Goal: Complete application form: Complete application form

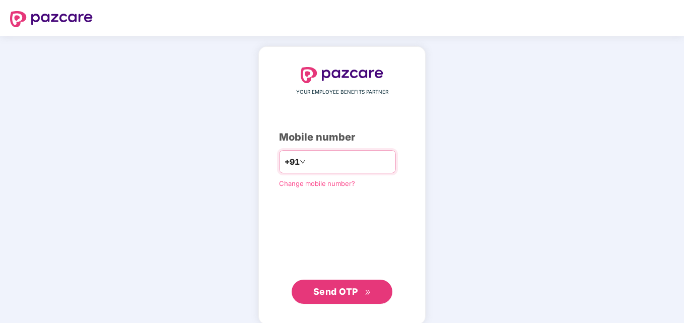
type input "**********"
click at [351, 293] on span "Send OTP" at bounding box center [335, 291] width 45 height 11
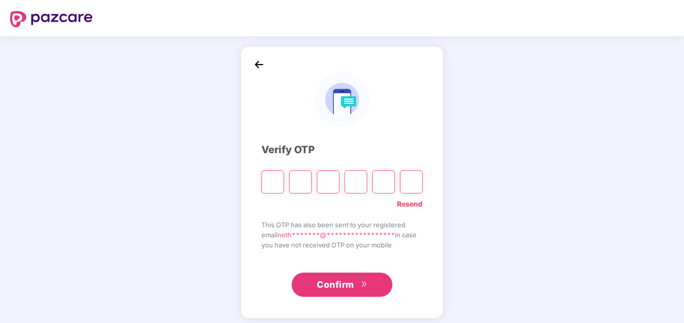
type input "*"
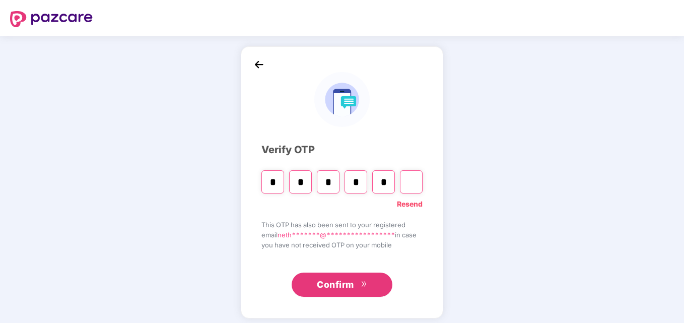
type input "*"
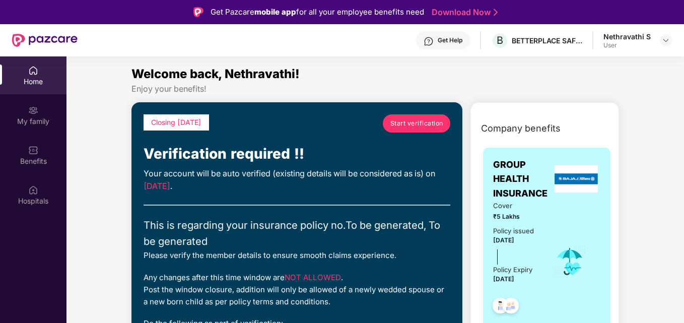
click at [416, 126] on span "Start verification" at bounding box center [416, 123] width 53 height 10
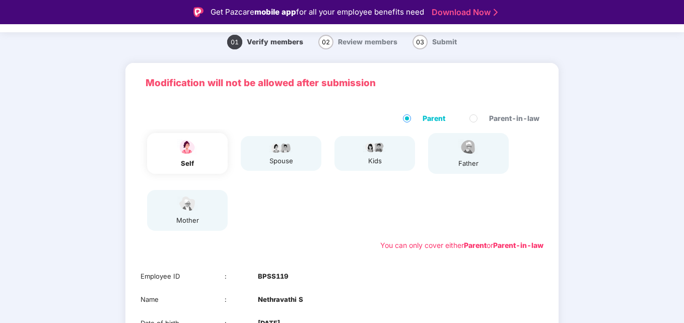
scroll to position [50, 0]
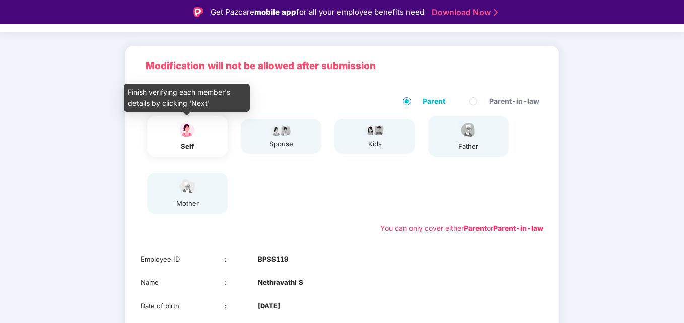
click at [180, 133] on img at bounding box center [187, 130] width 25 height 18
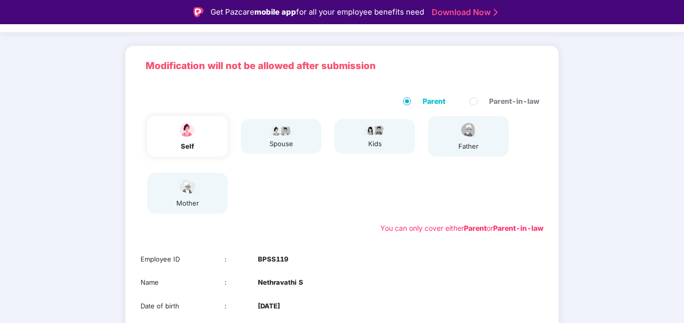
click at [189, 133] on img at bounding box center [187, 130] width 25 height 18
click at [300, 141] on div "spouse" at bounding box center [281, 136] width 81 height 35
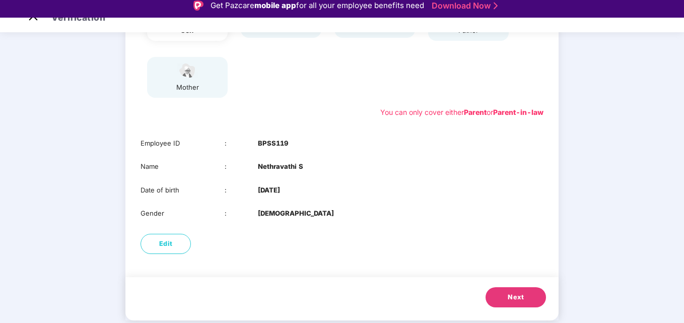
scroll to position [24, 0]
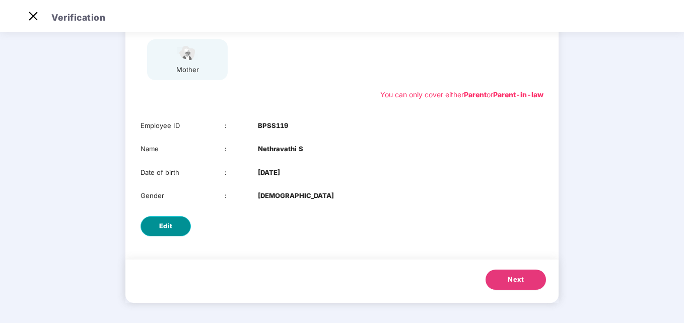
click at [160, 226] on span "Edit" at bounding box center [166, 226] width 14 height 10
select select "******"
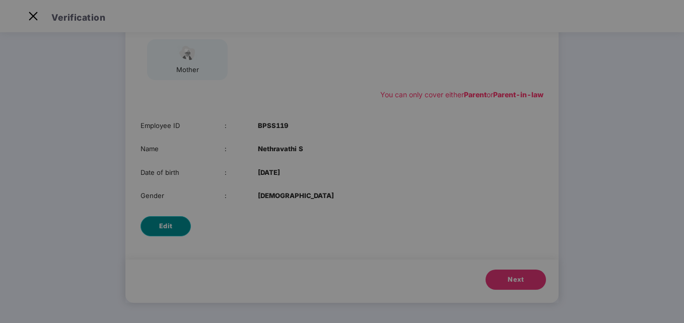
scroll to position [0, 0]
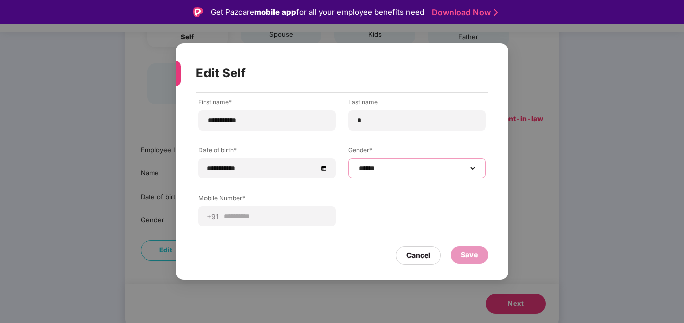
click at [428, 168] on select "**********" at bounding box center [416, 168] width 120 height 8
click at [356, 164] on select "**********" at bounding box center [416, 168] width 120 height 8
click at [551, 212] on div "**********" at bounding box center [342, 161] width 684 height 323
click at [425, 258] on div "Cancel" at bounding box center [418, 255] width 24 height 11
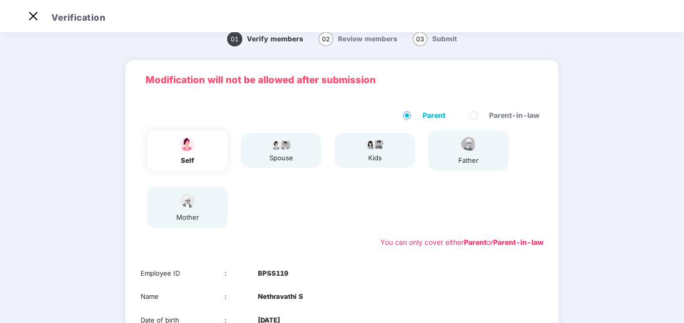
scroll to position [9, 0]
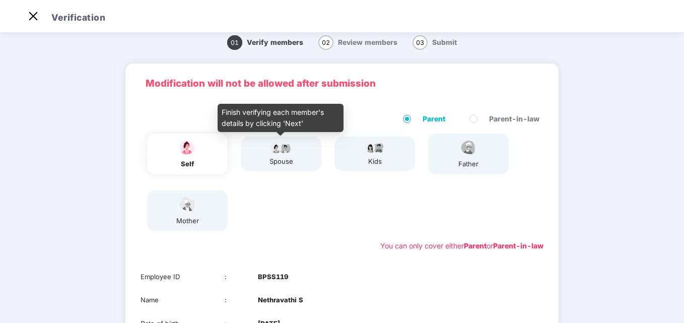
click at [269, 161] on div "spouse" at bounding box center [280, 161] width 25 height 11
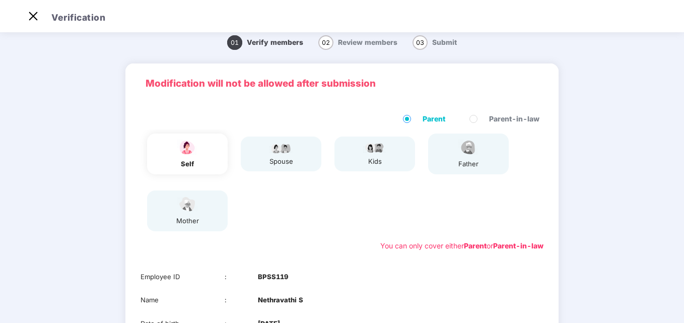
click at [194, 218] on div "mother" at bounding box center [187, 220] width 25 height 11
click at [497, 156] on div "father" at bounding box center [468, 153] width 81 height 41
click at [487, 160] on div "father" at bounding box center [468, 153] width 81 height 41
click at [358, 38] on span "Review members" at bounding box center [367, 42] width 59 height 8
click at [360, 42] on span "Review members" at bounding box center [367, 42] width 59 height 8
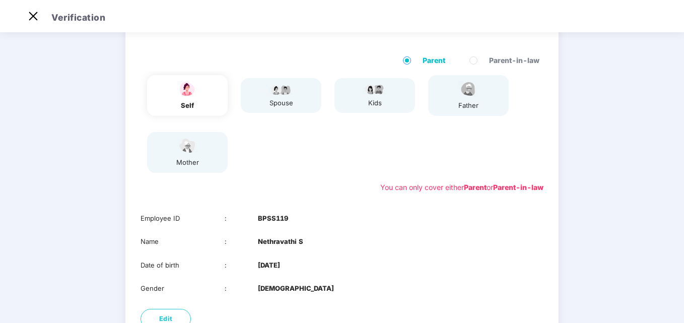
scroll to position [160, 0]
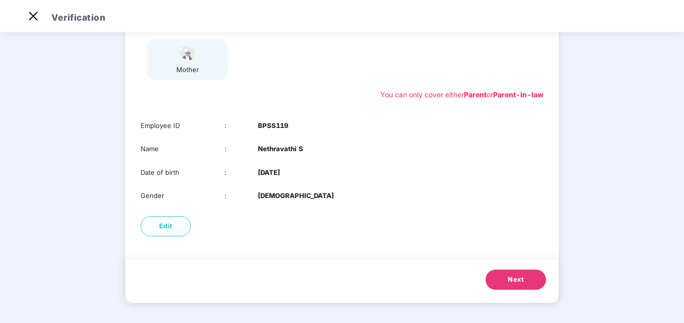
click at [514, 280] on span "Next" at bounding box center [515, 279] width 16 height 10
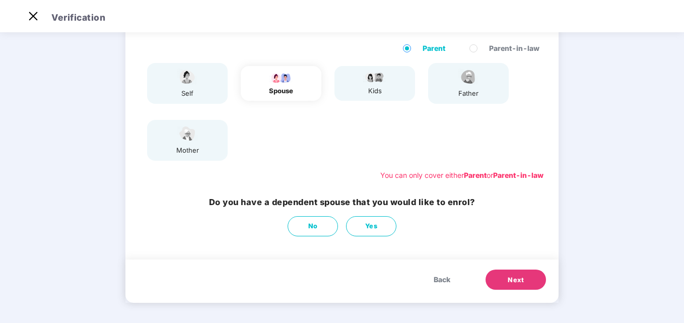
click at [470, 79] on img at bounding box center [468, 77] width 25 height 18
click at [203, 98] on div "self" at bounding box center [187, 83] width 81 height 41
click at [270, 93] on div "spouse" at bounding box center [280, 91] width 25 height 11
click at [387, 83] on div "kids" at bounding box center [374, 83] width 81 height 35
click at [460, 88] on div "father" at bounding box center [468, 83] width 25 height 31
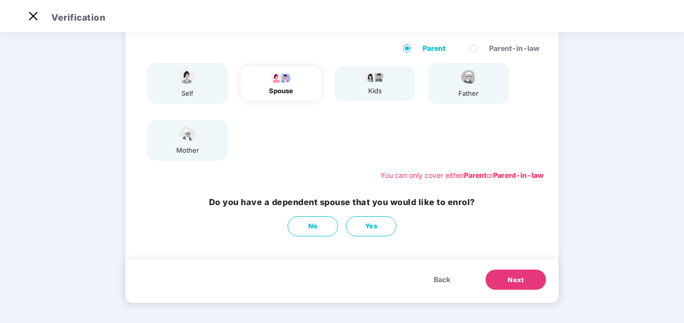
click at [195, 140] on img at bounding box center [187, 134] width 25 height 18
click at [310, 228] on span "No" at bounding box center [313, 226] width 10 height 10
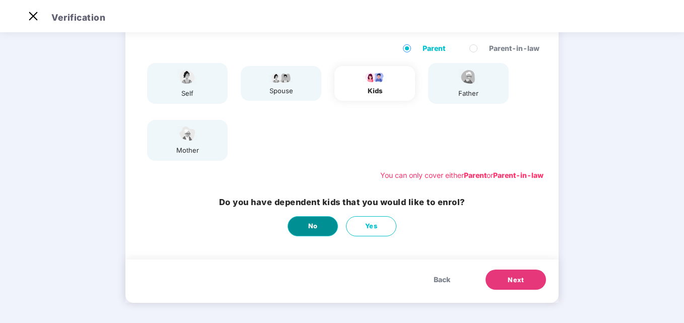
scroll to position [0, 0]
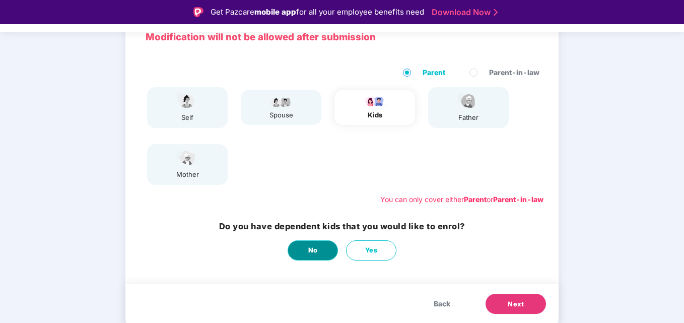
click at [310, 254] on span "No" at bounding box center [313, 250] width 10 height 10
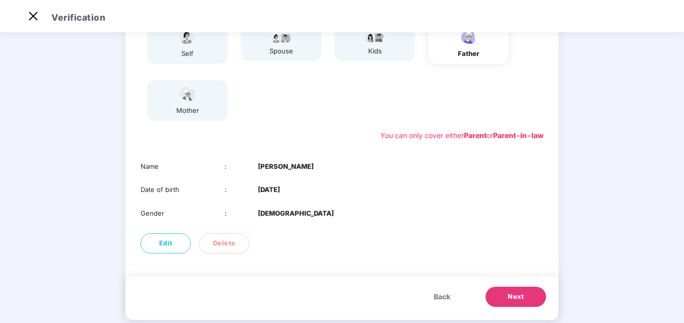
scroll to position [136, 0]
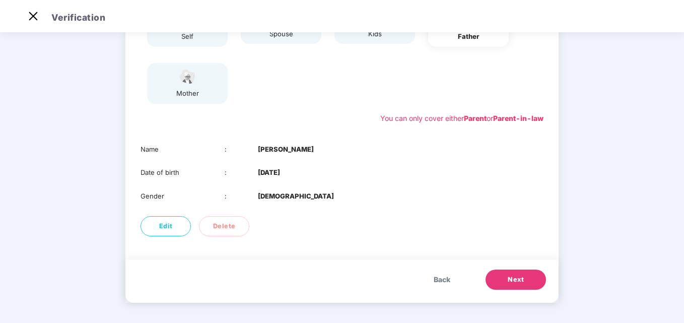
click at [194, 69] on img at bounding box center [187, 77] width 25 height 18
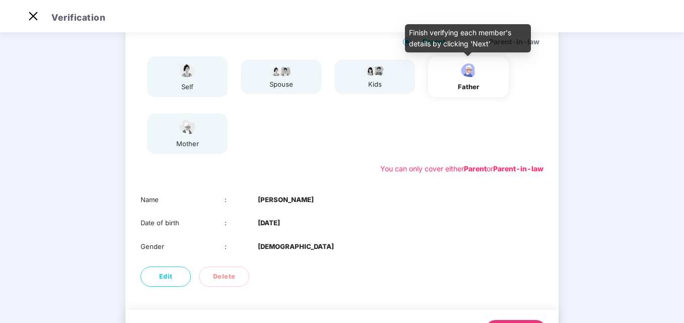
click at [470, 80] on div "father" at bounding box center [468, 76] width 25 height 31
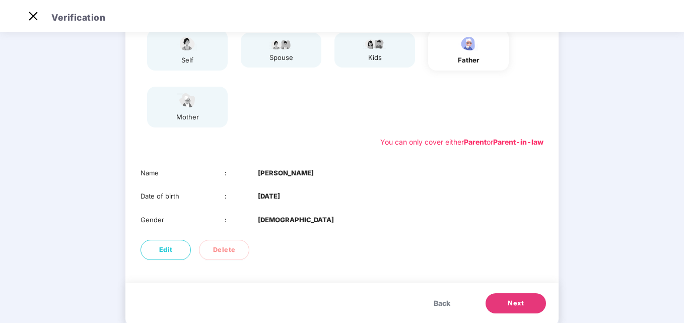
scroll to position [136, 0]
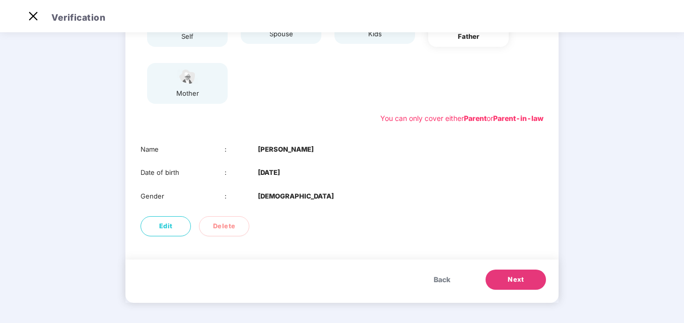
click at [509, 278] on span "Next" at bounding box center [515, 279] width 16 height 10
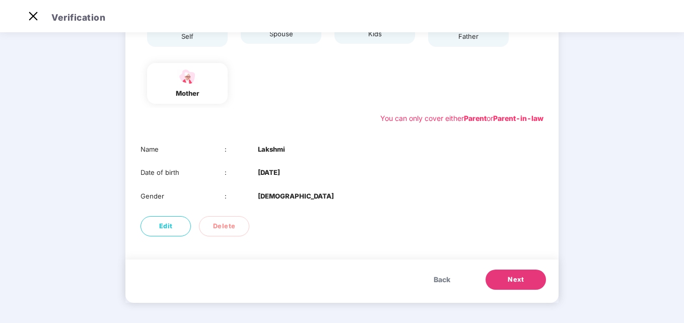
click at [521, 276] on span "Next" at bounding box center [515, 279] width 16 height 10
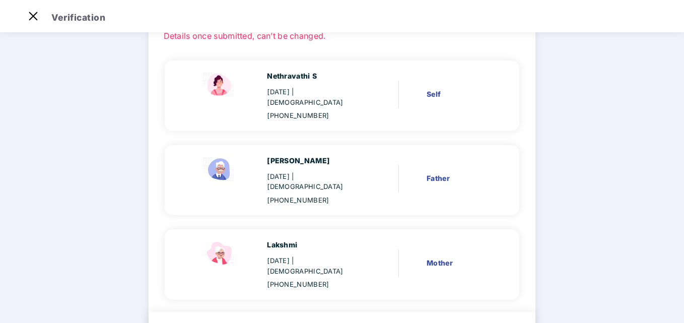
scroll to position [103, 0]
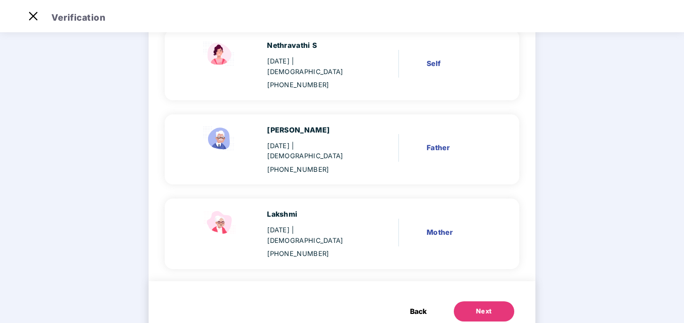
click at [486, 306] on div "Next" at bounding box center [484, 311] width 16 height 10
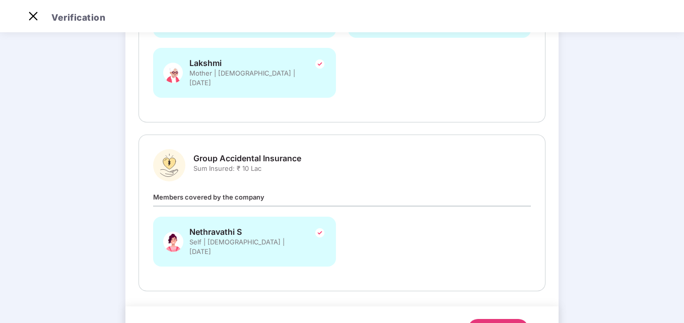
scroll to position [265, 0]
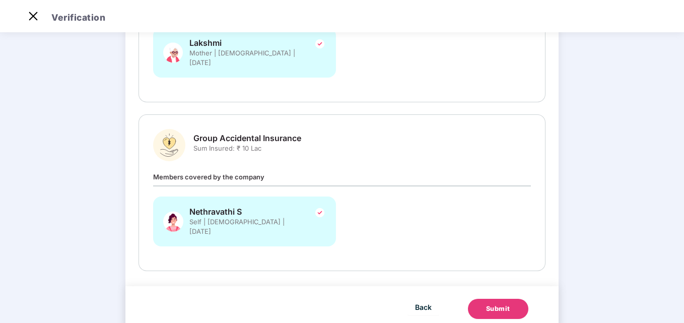
click at [493, 304] on div "Submit" at bounding box center [498, 309] width 24 height 10
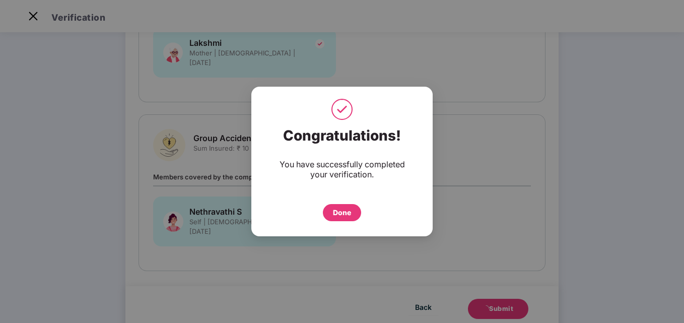
click at [345, 213] on div "Done" at bounding box center [342, 212] width 18 height 11
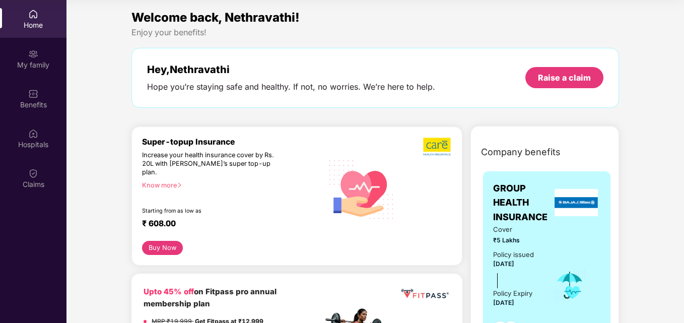
click at [40, 27] on div "Home" at bounding box center [33, 25] width 66 height 10
click at [312, 90] on div "Hope you’re staying safe and healthy. If not, no worries. We’re here to help." at bounding box center [291, 87] width 288 height 11
click at [30, 63] on div "My family" at bounding box center [33, 65] width 66 height 10
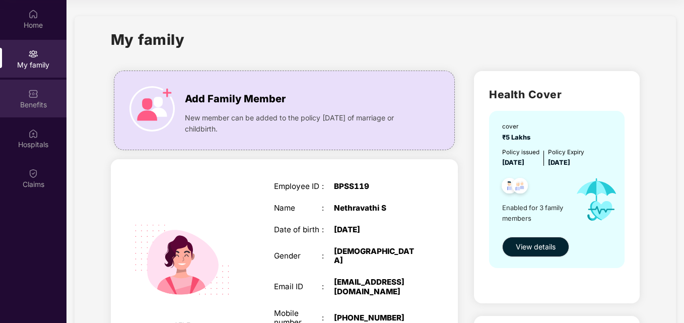
click at [22, 100] on div "Benefits" at bounding box center [33, 105] width 66 height 10
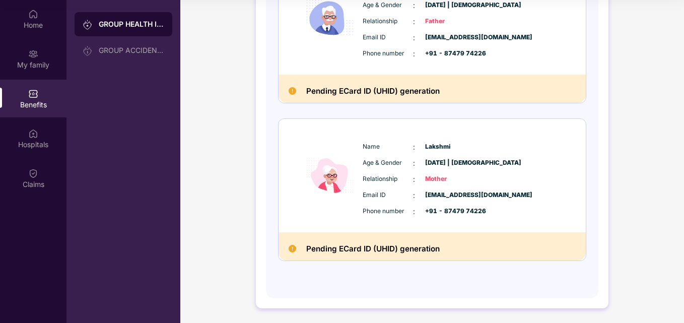
scroll to position [345, 0]
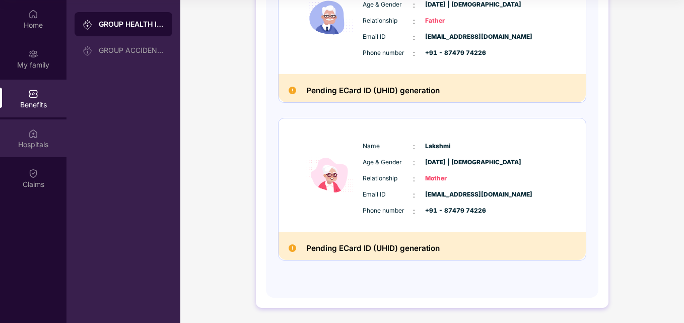
click at [29, 129] on img at bounding box center [33, 133] width 10 height 10
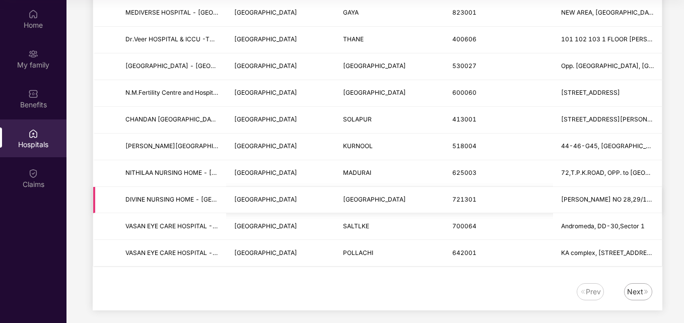
scroll to position [1229, 0]
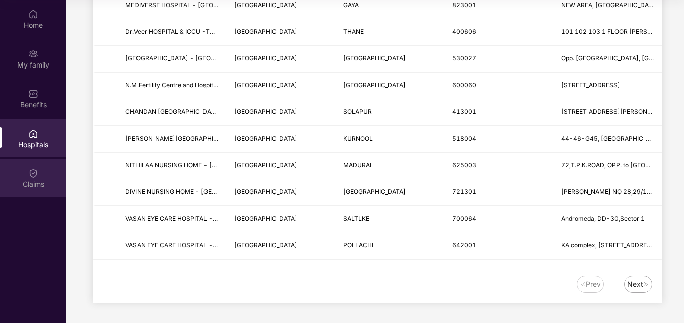
click at [31, 179] on div "Claims" at bounding box center [33, 184] width 66 height 10
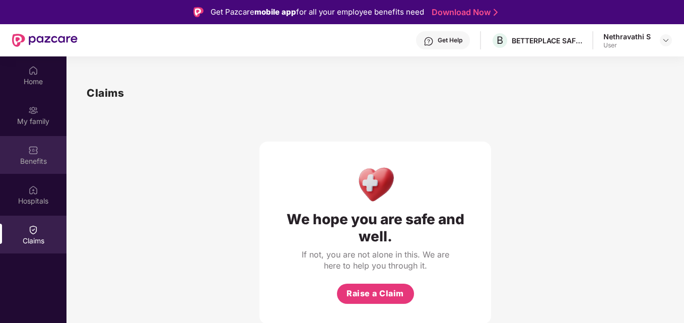
click at [36, 146] on img at bounding box center [33, 150] width 10 height 10
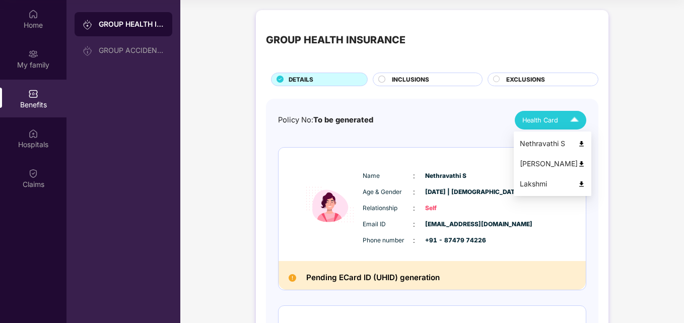
click at [577, 145] on img at bounding box center [581, 144] width 8 height 8
